Goal: Information Seeking & Learning: Compare options

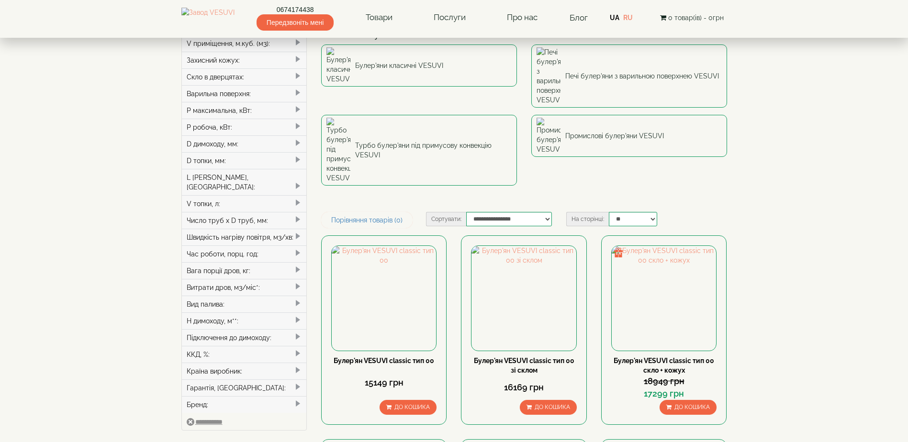
scroll to position [96, 0]
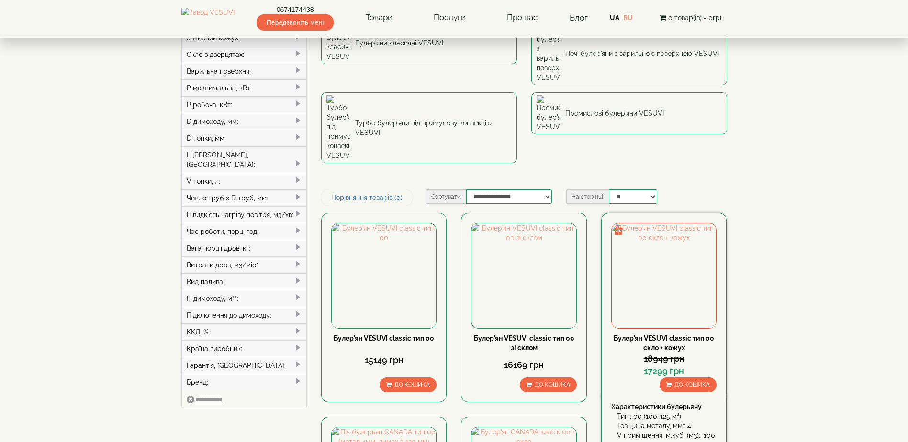
click at [646, 335] on link "Булер'ян VESUVI classic тип 00 скло + кожух" at bounding box center [664, 343] width 101 height 17
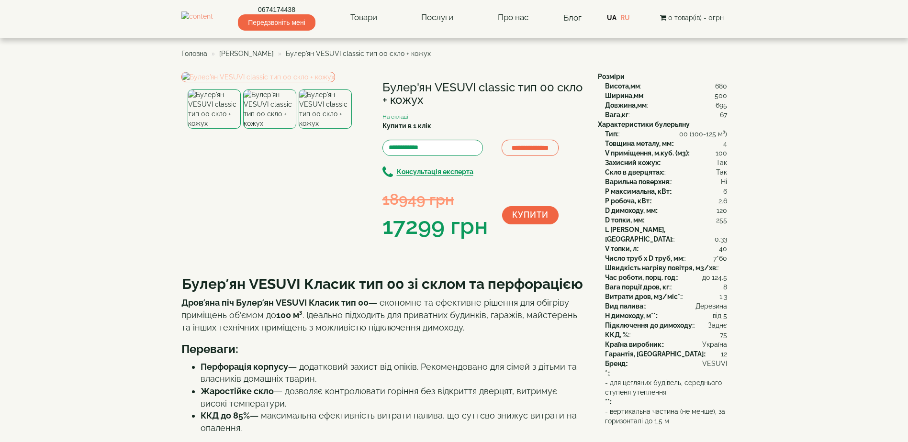
click at [284, 82] on img at bounding box center [258, 77] width 154 height 11
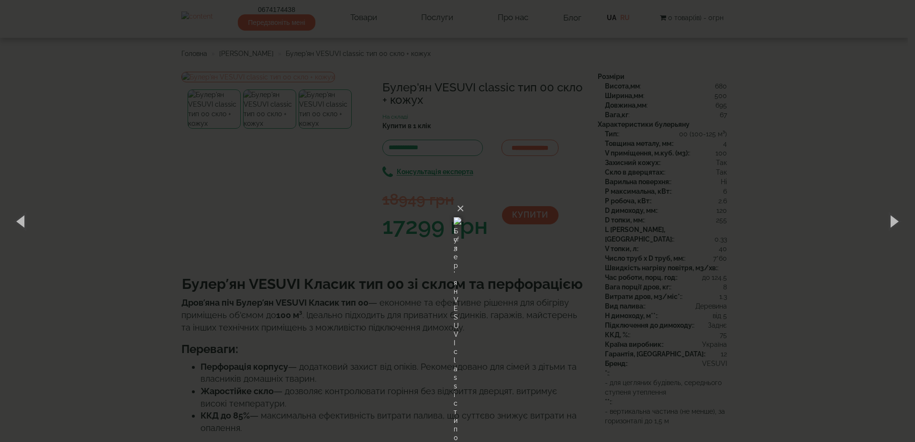
click at [454, 219] on img at bounding box center [458, 221] width 8 height 46
click at [454, 223] on img at bounding box center [458, 221] width 8 height 46
click at [461, 207] on img at bounding box center [458, 221] width 8 height 46
click at [464, 198] on button "×" at bounding box center [461, 208] width 8 height 21
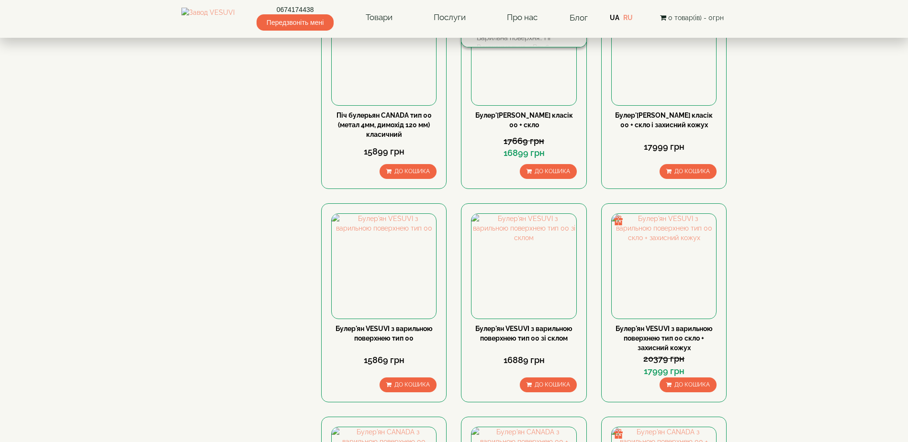
scroll to position [526, 0]
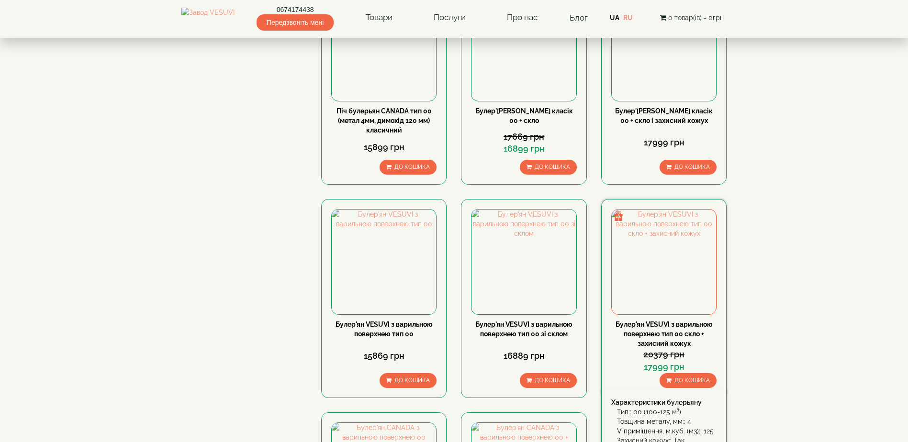
click at [661, 321] on link "Булер'ян VESUVI з варильною поверхнею тип 00 скло + захисний кожух" at bounding box center [663, 334] width 97 height 27
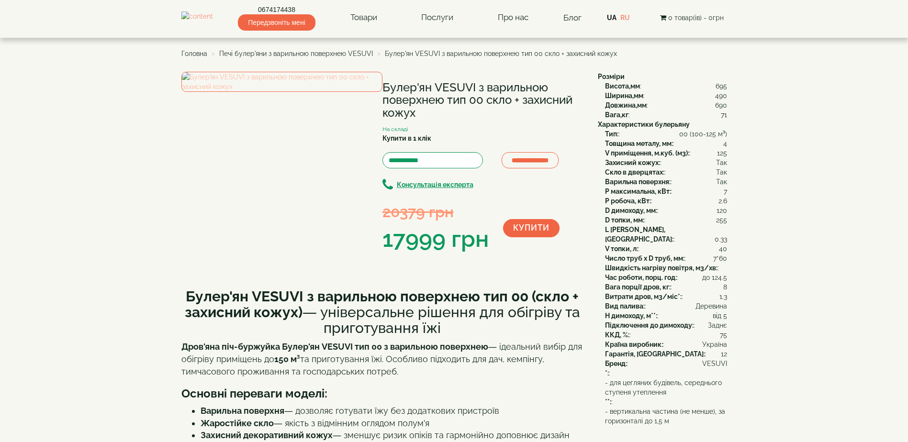
click at [247, 92] on img at bounding box center [281, 82] width 201 height 20
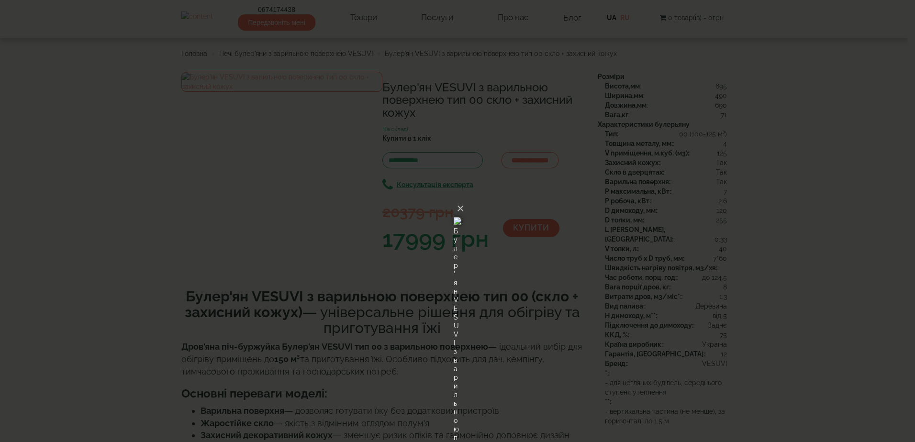
click at [454, 198] on img at bounding box center [458, 221] width 8 height 46
click at [454, 215] on img at bounding box center [458, 221] width 8 height 46
click at [464, 198] on button "×" at bounding box center [461, 208] width 8 height 21
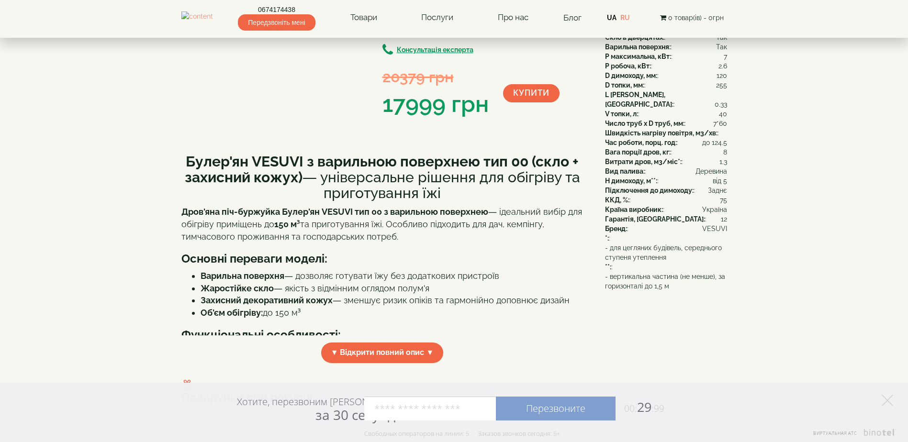
scroll to position [144, 0]
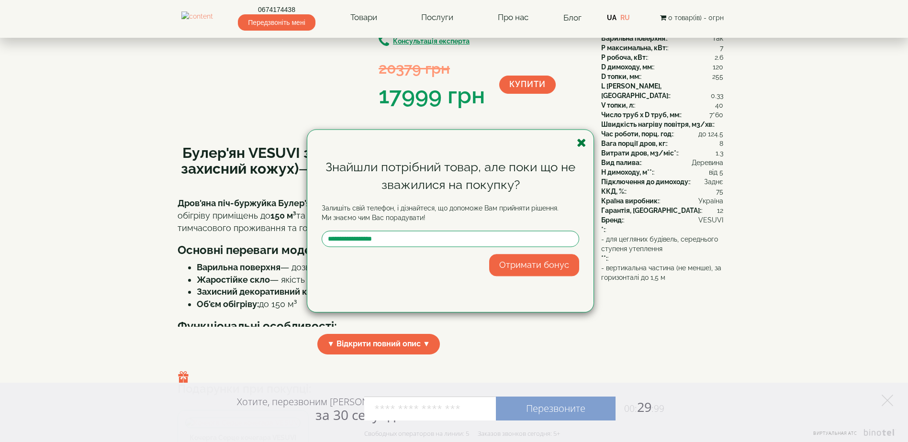
click at [579, 142] on icon "button" at bounding box center [582, 143] width 10 height 12
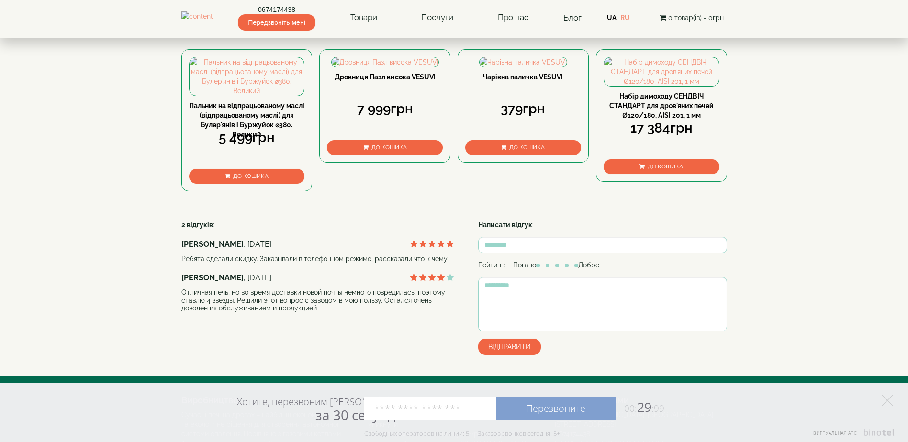
scroll to position [622, 0]
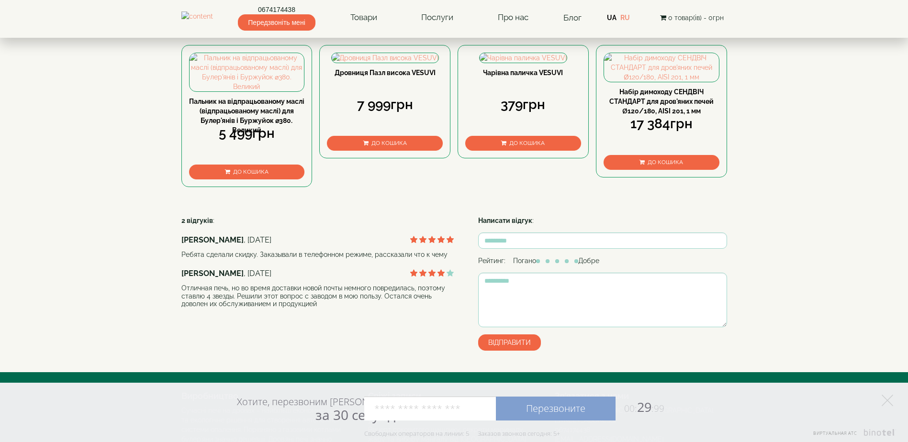
click at [250, 134] on link "Пальник на відпрацьованому маслі (відпрацьованому маслі) для Булер'янів і Буржу…" at bounding box center [246, 116] width 115 height 36
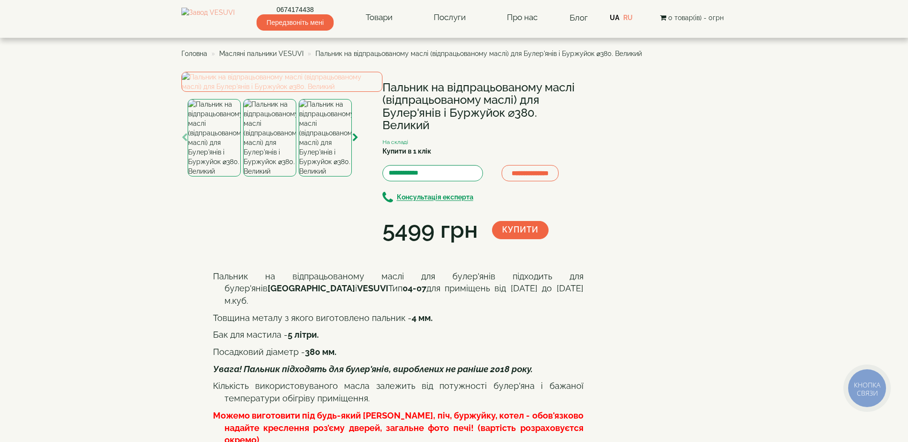
click at [268, 92] on img at bounding box center [281, 82] width 201 height 20
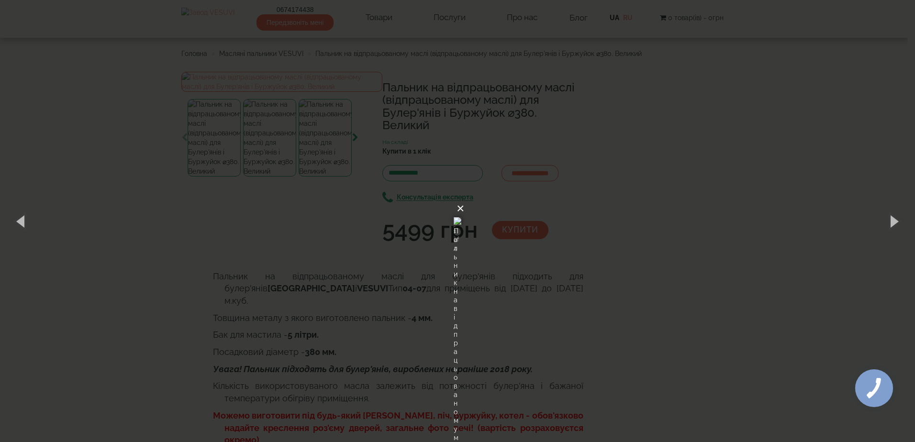
click at [464, 198] on button "×" at bounding box center [461, 208] width 8 height 21
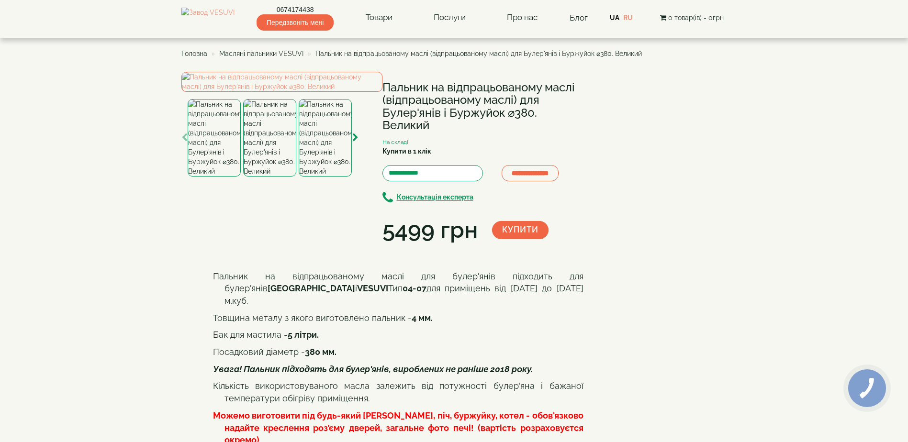
click at [263, 177] on img at bounding box center [269, 138] width 53 height 78
click at [323, 177] on img at bounding box center [325, 138] width 53 height 78
click at [271, 177] on img at bounding box center [269, 138] width 53 height 78
click at [224, 177] on img at bounding box center [214, 138] width 53 height 78
click at [258, 177] on img at bounding box center [269, 138] width 53 height 78
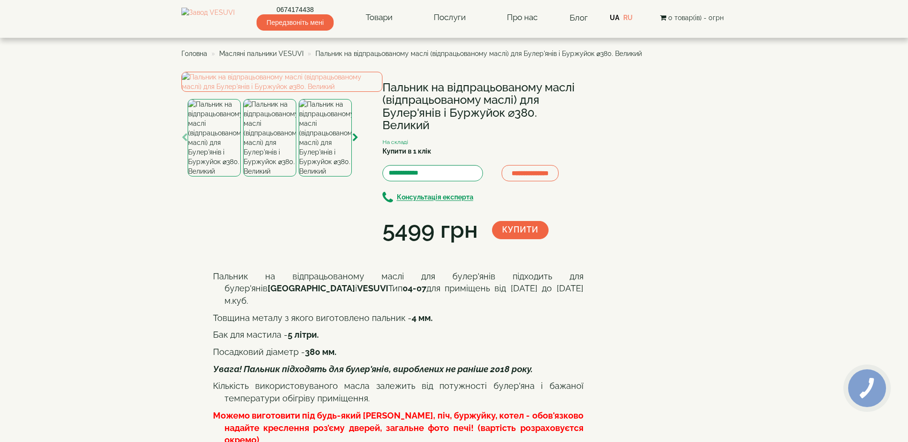
click at [318, 177] on img at bounding box center [325, 138] width 53 height 78
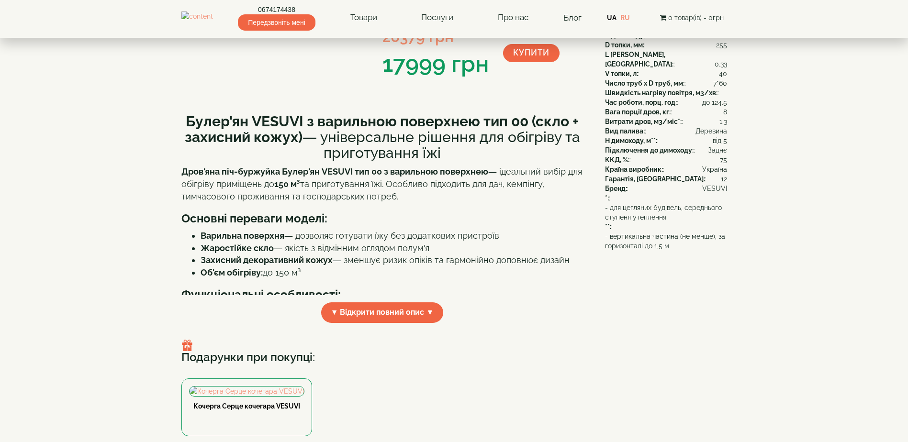
scroll to position [178, 0]
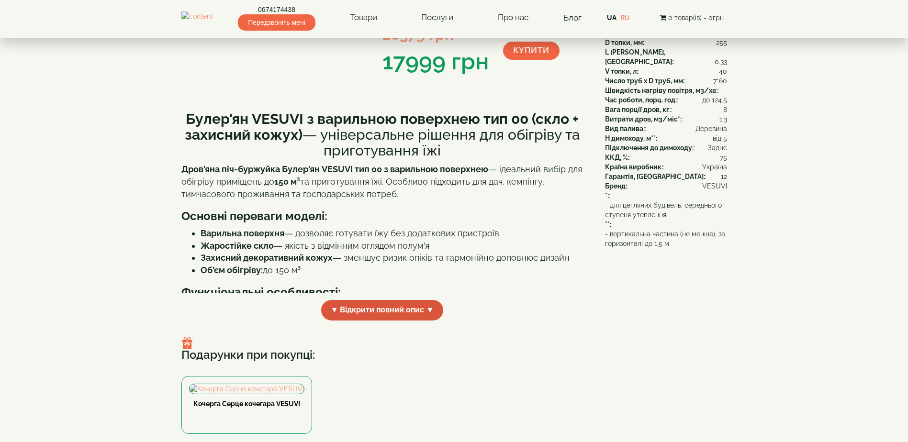
click at [378, 314] on span "▼ Відкрити повний опис ▼" at bounding box center [382, 310] width 123 height 21
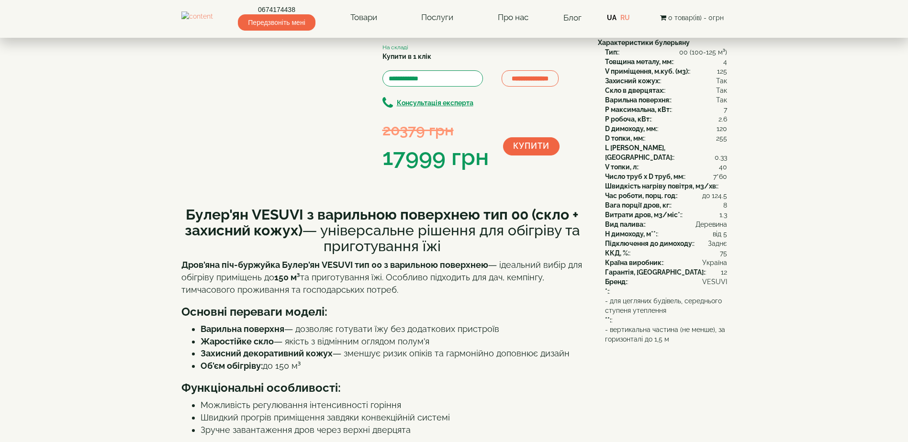
scroll to position [34, 0]
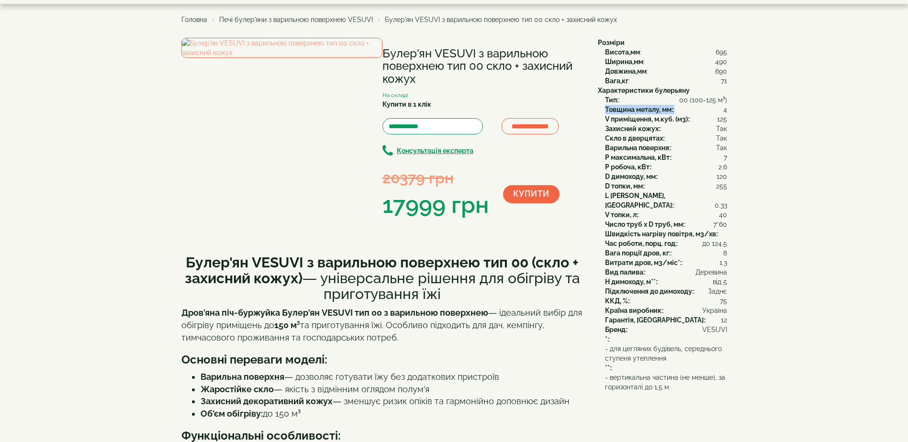
drag, startPoint x: 606, startPoint y: 111, endPoint x: 737, endPoint y: 108, distance: 131.2
drag, startPoint x: 737, startPoint y: 108, endPoint x: 727, endPoint y: 126, distance: 20.8
drag, startPoint x: 727, startPoint y: 110, endPoint x: 657, endPoint y: 115, distance: 70.6
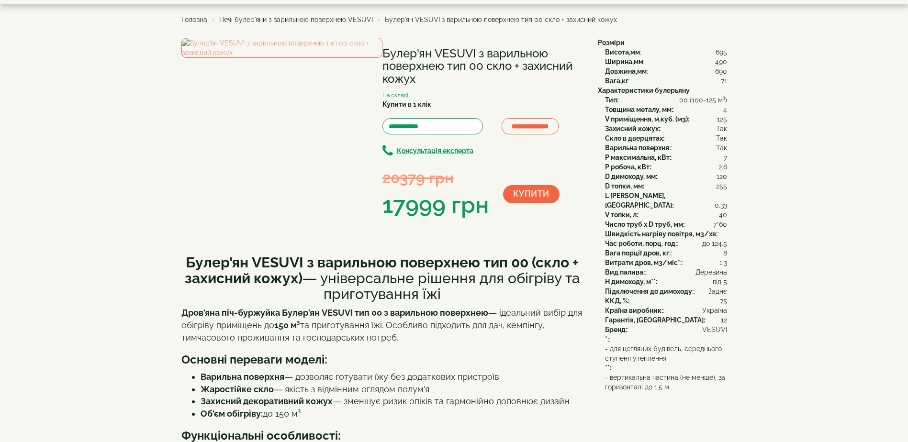
click at [446, 70] on h1 "Булер'ян VESUVI з варильною поверхнею тип 00 скло + захисний кожух" at bounding box center [482, 66] width 201 height 38
drag, startPoint x: 448, startPoint y: 67, endPoint x: 530, endPoint y: 66, distance: 82.3
click at [530, 66] on h1 "Булер'ян VESUVI з варильною поверхнею тип 00 скло + захисний кожух" at bounding box center [482, 66] width 201 height 38
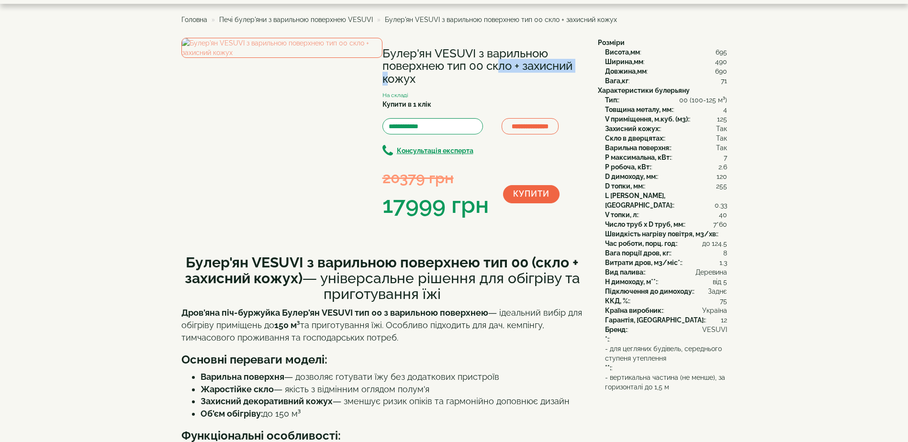
scroll to position [0, 0]
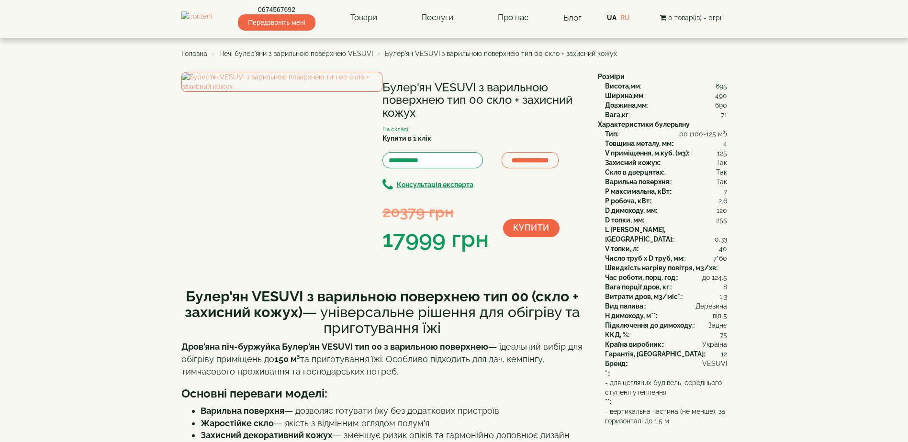
click at [468, 119] on h1 "Булер'ян VESUVI з варильною поверхнею тип 00 скло + захисний кожух" at bounding box center [482, 100] width 201 height 38
click at [298, 92] on img at bounding box center [281, 82] width 201 height 20
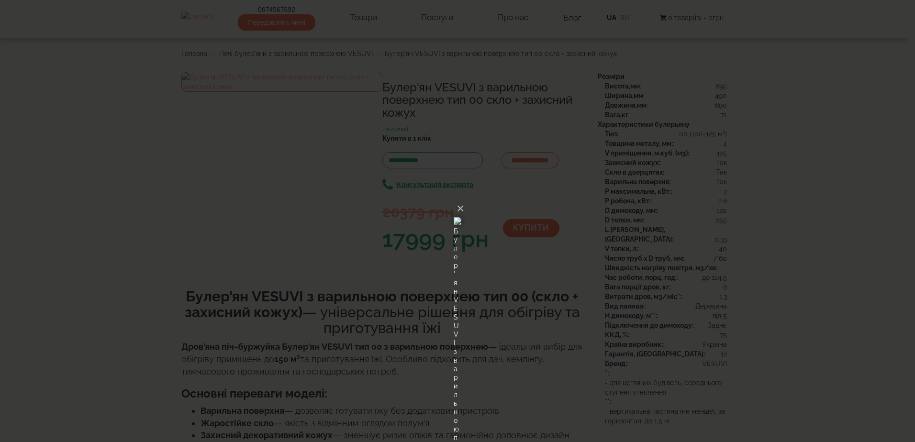
click at [461, 217] on img at bounding box center [458, 221] width 8 height 46
click at [464, 198] on button "×" at bounding box center [461, 208] width 8 height 21
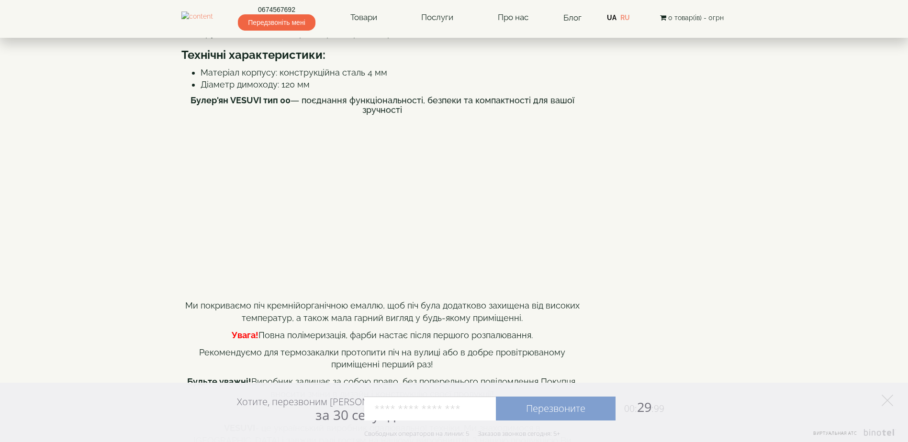
scroll to position [431, 0]
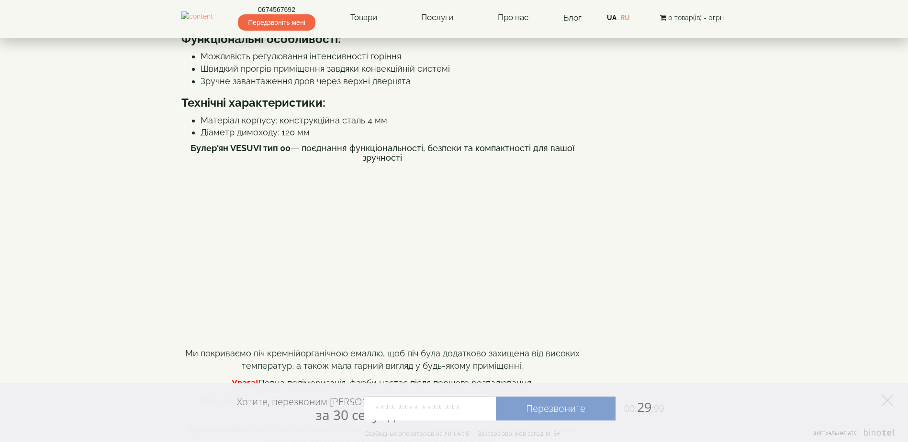
click at [396, 355] on p "Ми покриваємо піч кремнійорганічною емаллю, щоб піч була додатково захищена від…" at bounding box center [382, 359] width 402 height 24
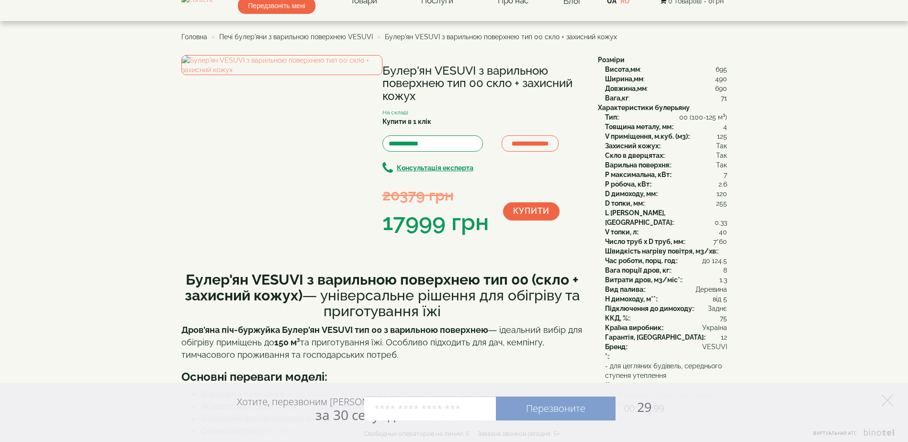
scroll to position [0, 0]
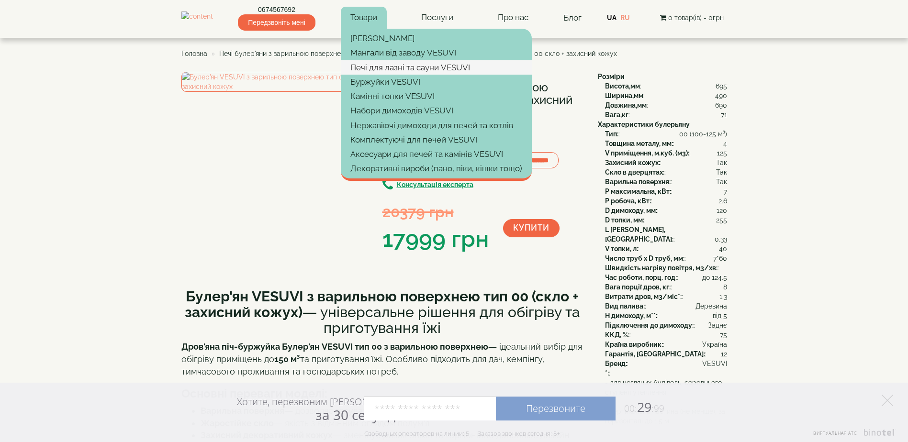
click at [422, 65] on link "Печі для лазні та сауни VESUVI" at bounding box center [436, 67] width 191 height 14
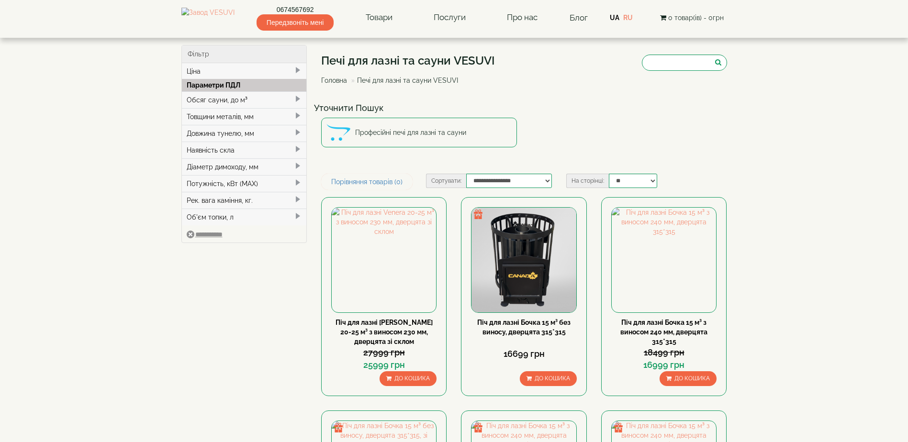
click at [212, 99] on div "Обсяг сауни, до м³" at bounding box center [244, 99] width 125 height 17
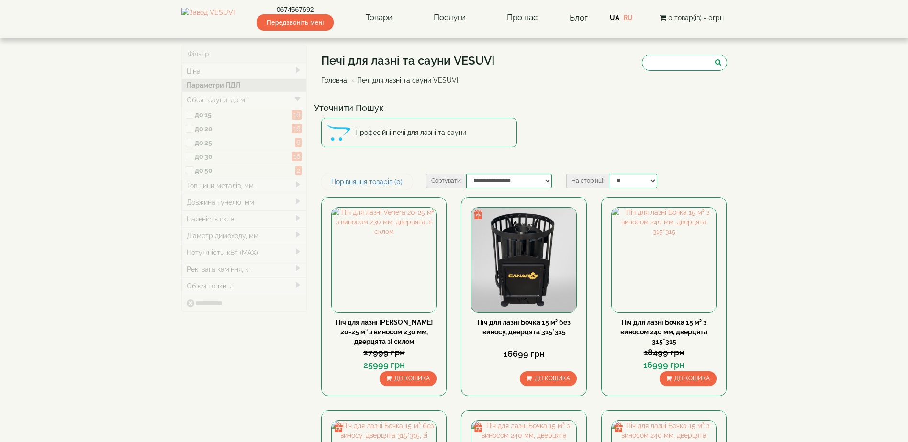
type input "*****"
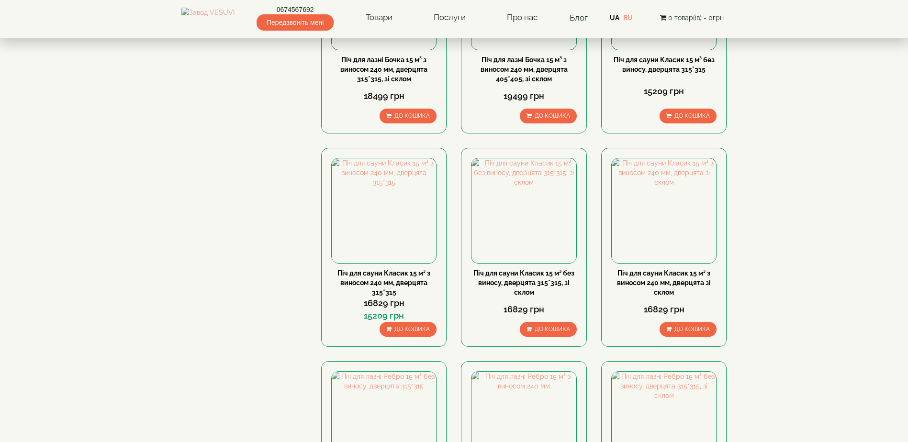
scroll to position [479, 0]
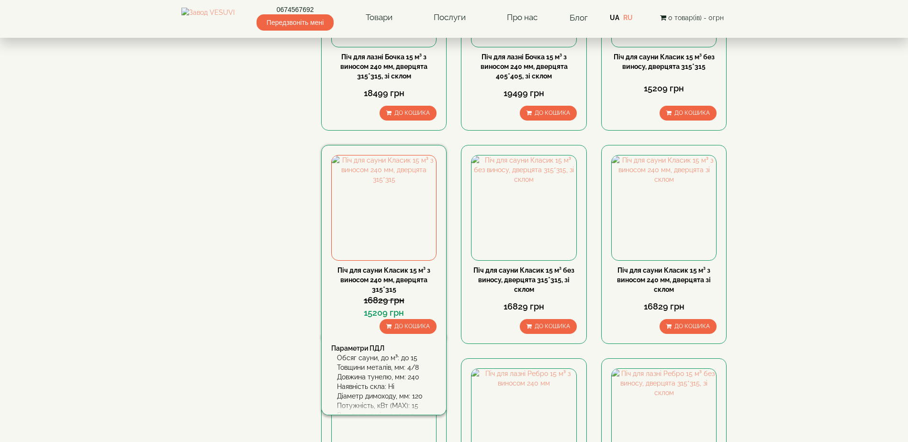
click at [381, 275] on div "Піч для сауни Класик 15 м³ з виносом 240 мм, дверцята 315*315" at bounding box center [383, 280] width 105 height 29
click at [396, 279] on link "Піч для сауни Класик 15 м³ з виносом 240 мм, дверцята 315*315" at bounding box center [383, 280] width 93 height 27
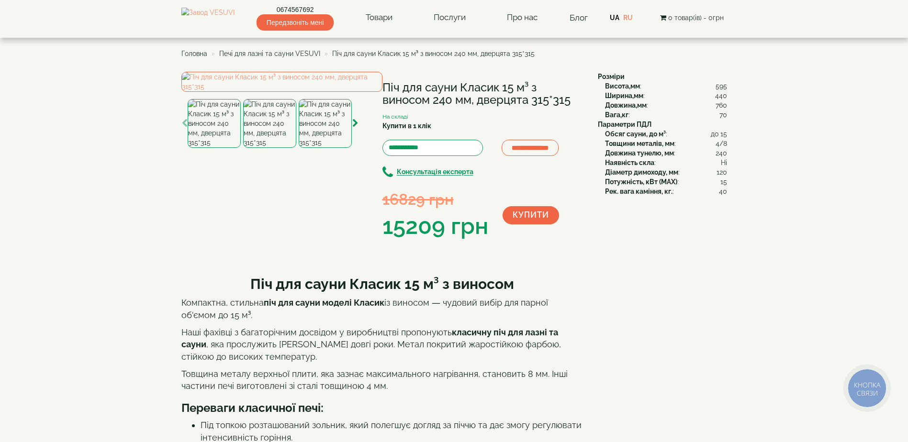
click at [264, 148] on img at bounding box center [269, 123] width 53 height 49
click at [315, 148] on img at bounding box center [325, 123] width 53 height 49
click at [211, 148] on img at bounding box center [214, 123] width 53 height 49
click at [255, 148] on img at bounding box center [269, 123] width 53 height 49
click at [216, 148] on img at bounding box center [214, 123] width 53 height 49
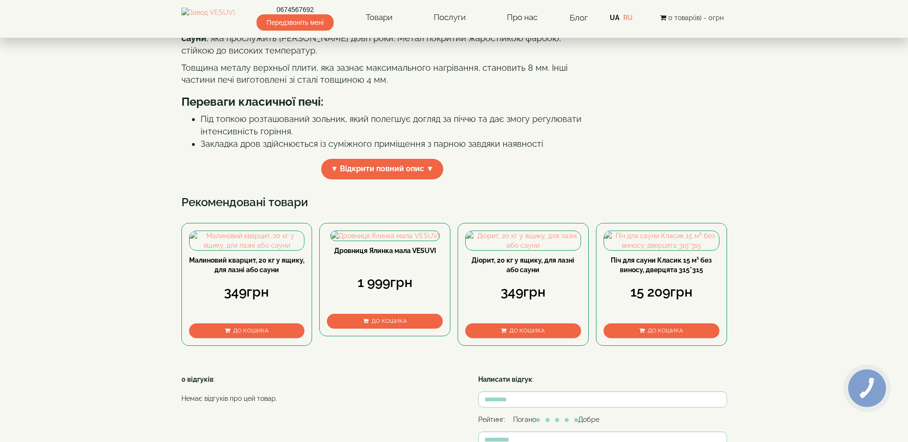
scroll to position [335, 0]
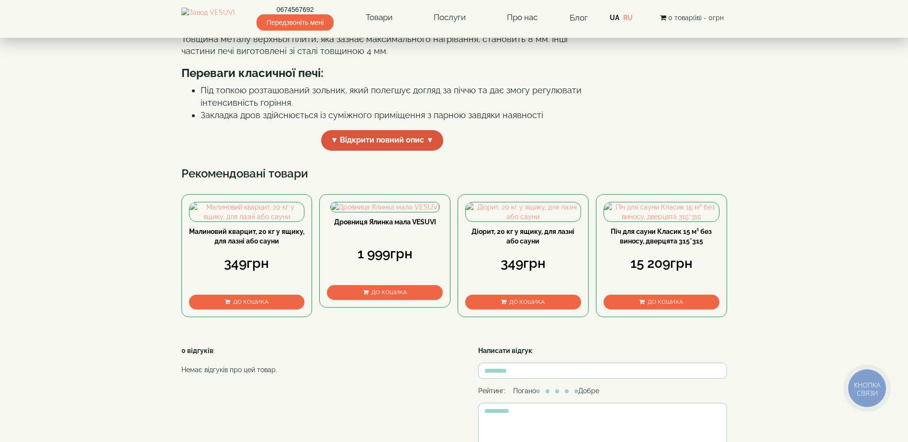
click at [402, 151] on span "▼ Відкрити повний опис ▼" at bounding box center [382, 140] width 123 height 21
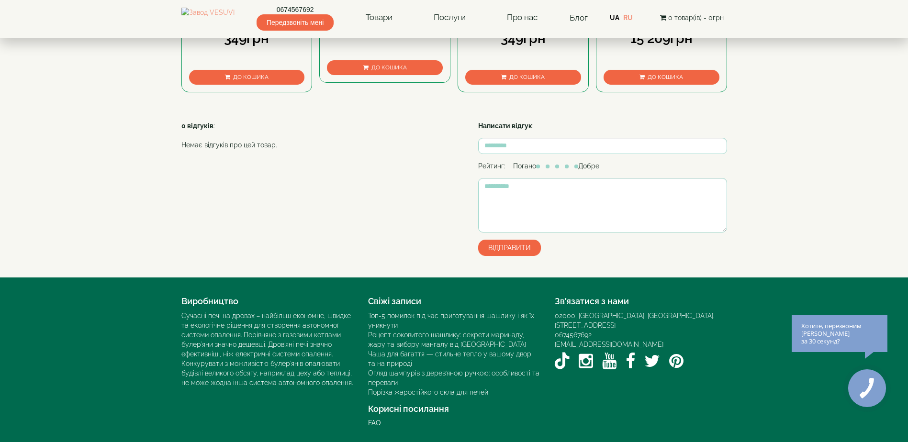
scroll to position [1292, 0]
